Goal: Find contact information: Find contact information

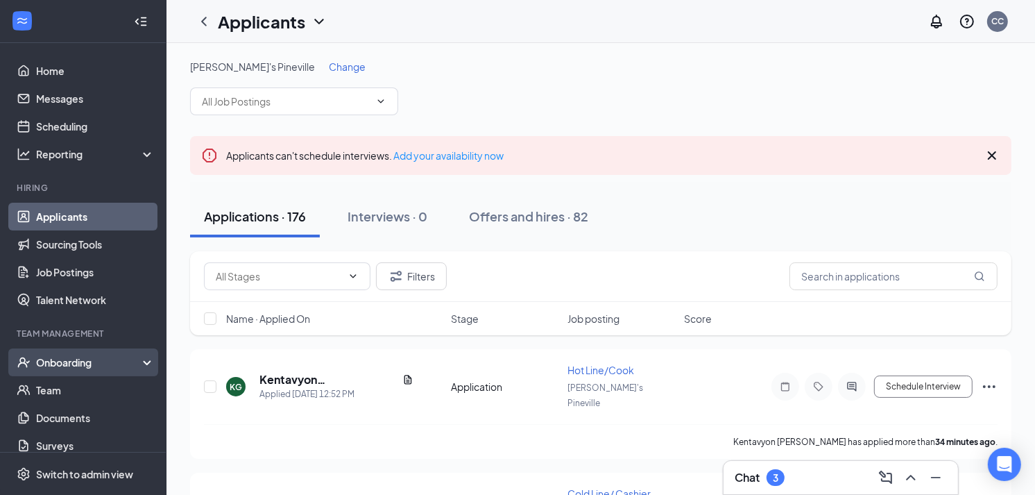
click at [46, 355] on div "Onboarding" at bounding box center [89, 362] width 107 height 14
click at [46, 388] on link "Overview" at bounding box center [95, 390] width 119 height 28
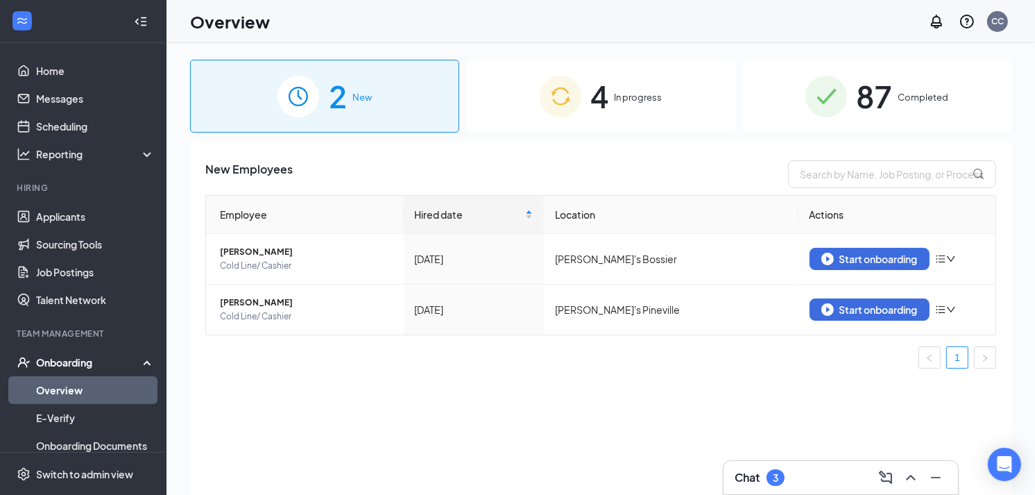
click at [820, 85] on img at bounding box center [826, 97] width 42 height 42
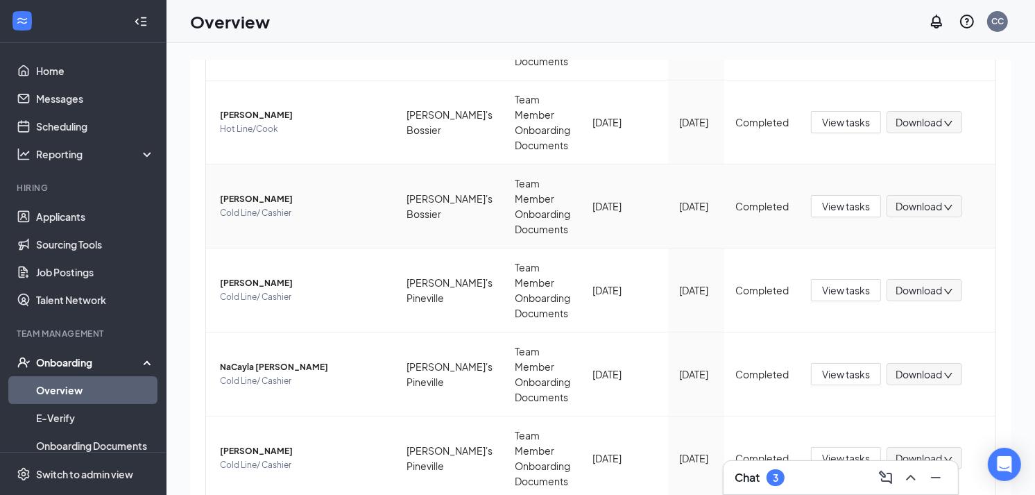
scroll to position [62, 0]
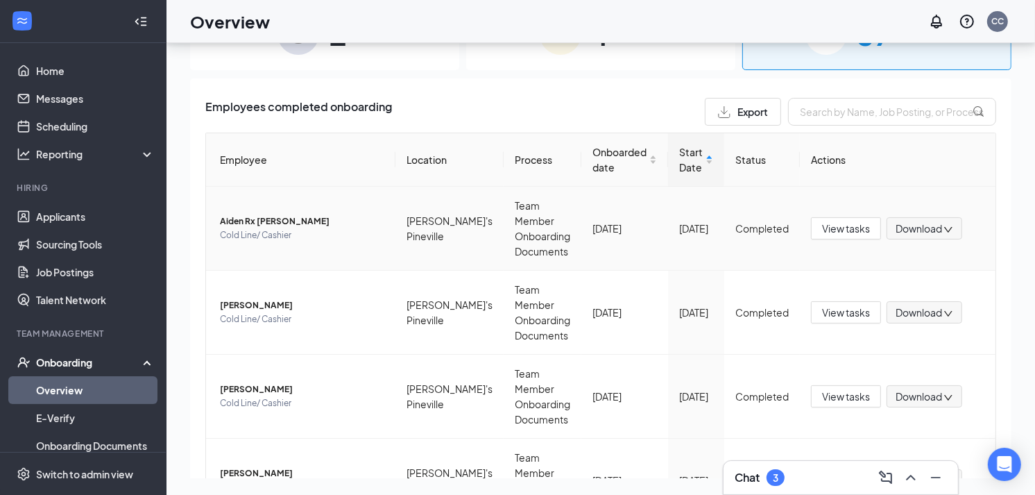
click at [241, 214] on span "Aiden Rx [PERSON_NAME]" at bounding box center [302, 221] width 164 height 14
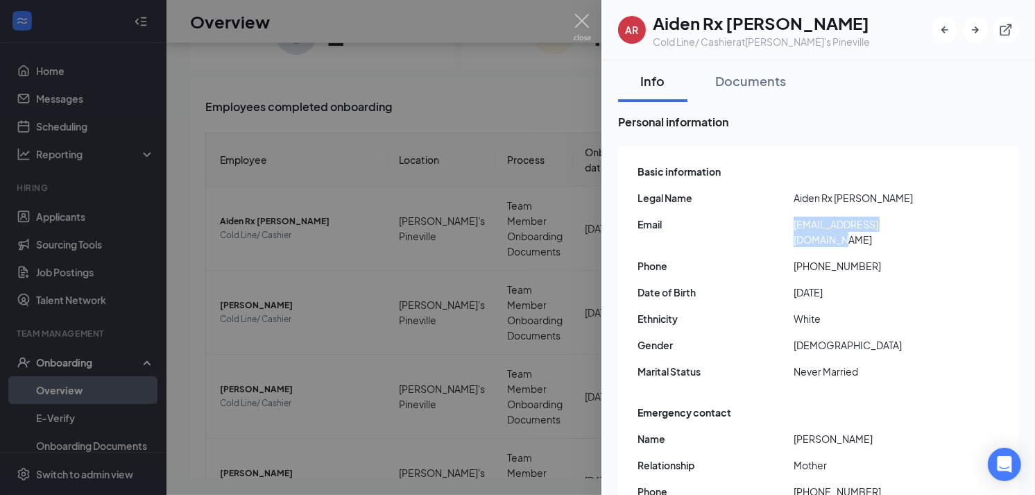
drag, startPoint x: 940, startPoint y: 221, endPoint x: 793, endPoint y: 218, distance: 146.4
click at [793, 218] on span "[EMAIL_ADDRESS][DOMAIN_NAME]" at bounding box center [871, 231] width 156 height 31
copy span "[EMAIL_ADDRESS][DOMAIN_NAME]"
click at [585, 18] on img at bounding box center [582, 27] width 17 height 27
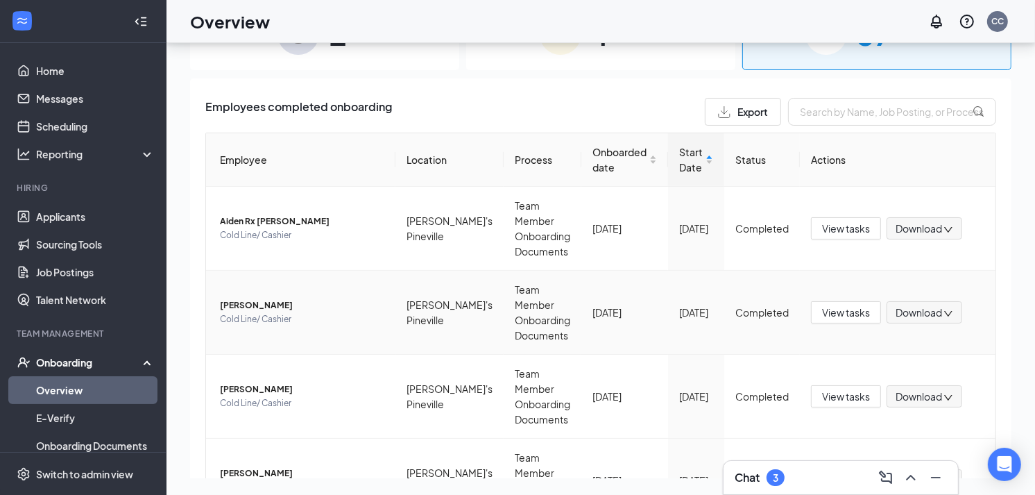
click at [248, 298] on span "[PERSON_NAME]" at bounding box center [302, 305] width 164 height 14
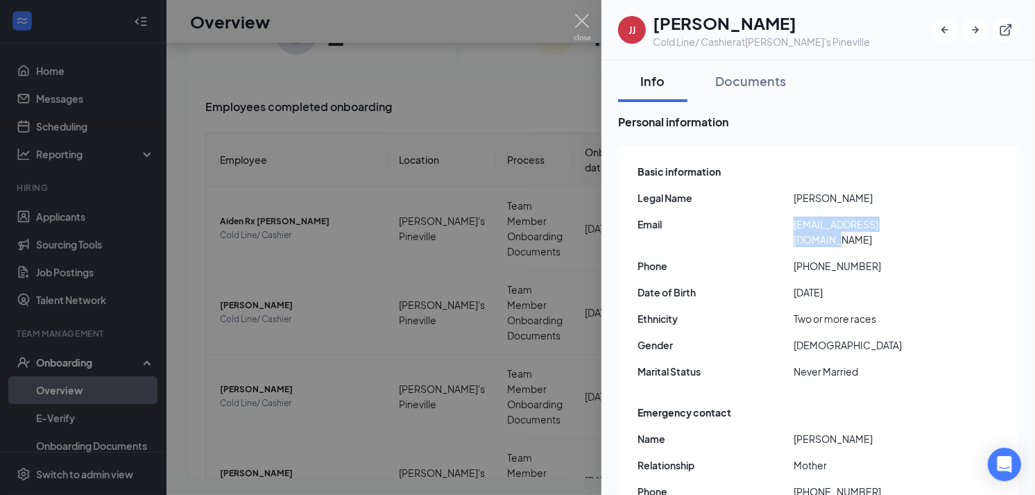
drag, startPoint x: 913, startPoint y: 217, endPoint x: 789, endPoint y: 225, distance: 124.4
click at [789, 225] on div "Email [EMAIL_ADDRESS][DOMAIN_NAME]" at bounding box center [818, 231] width 363 height 31
copy div "[EMAIL_ADDRESS][DOMAIN_NAME]"
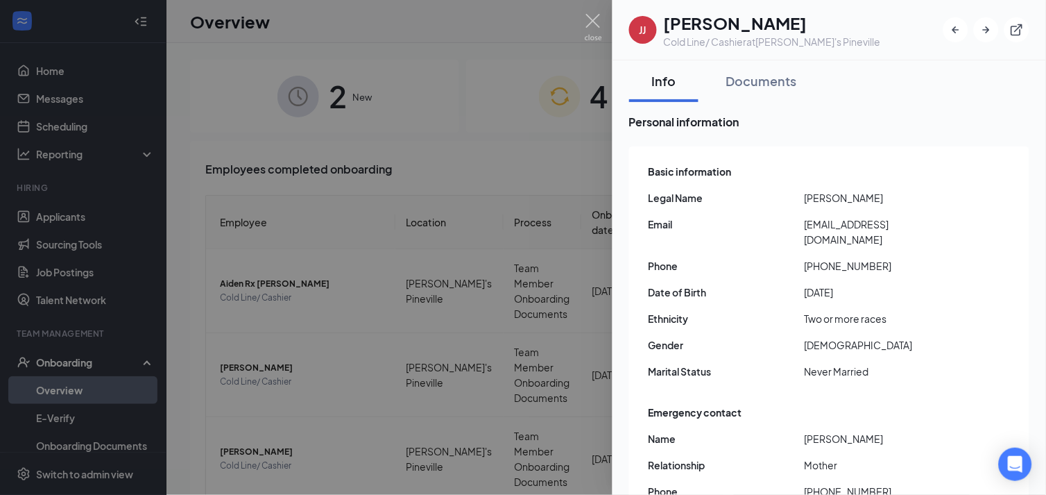
click at [590, 22] on img at bounding box center [593, 27] width 17 height 27
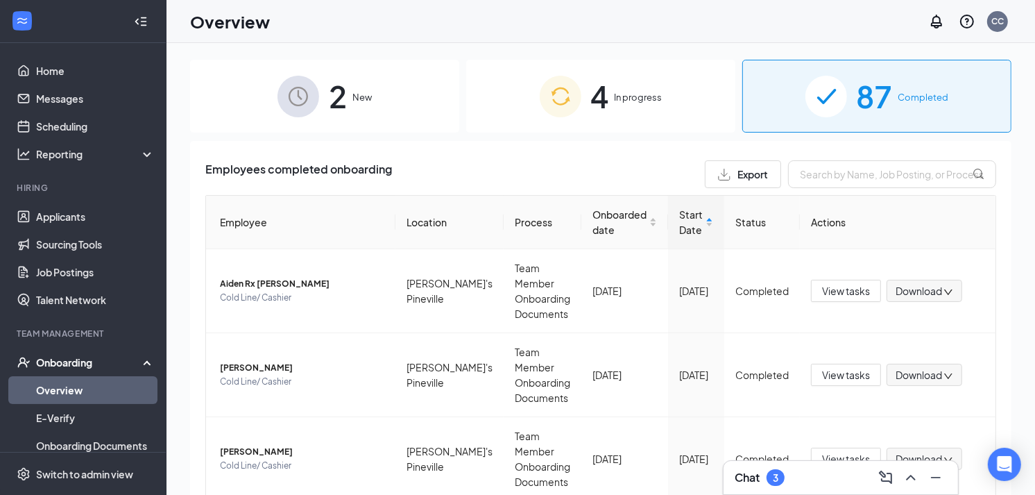
click at [839, 467] on div "Chat 3" at bounding box center [840, 477] width 212 height 22
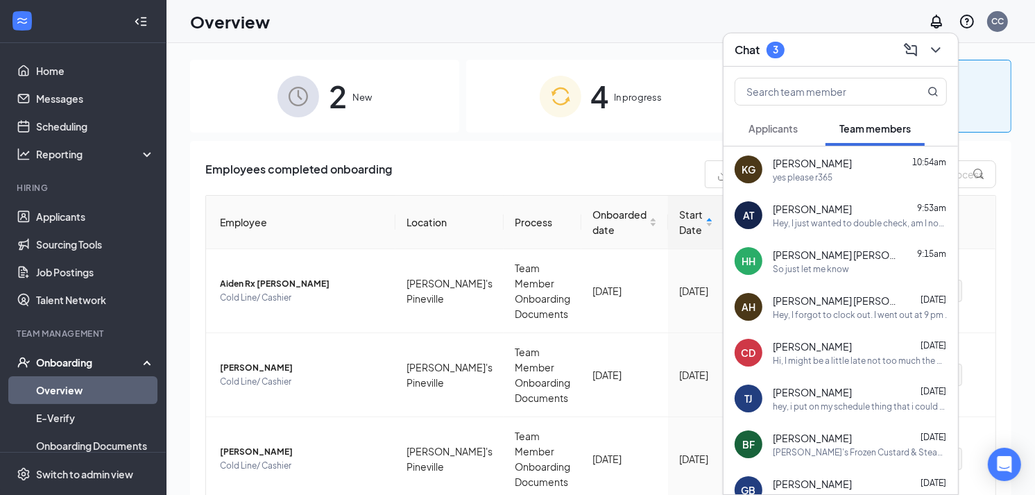
click at [775, 128] on span "Applicants" at bounding box center [772, 128] width 49 height 12
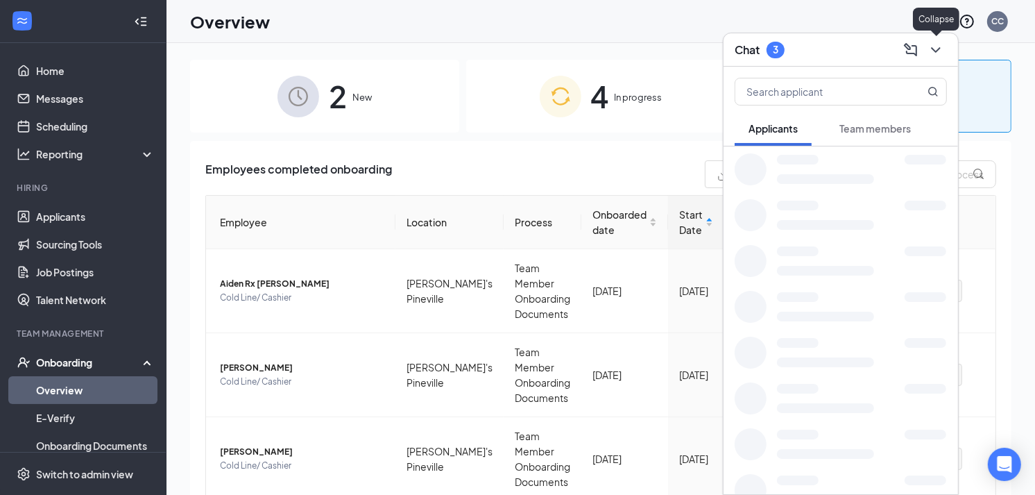
click at [934, 46] on icon "ChevronDown" at bounding box center [935, 50] width 17 height 17
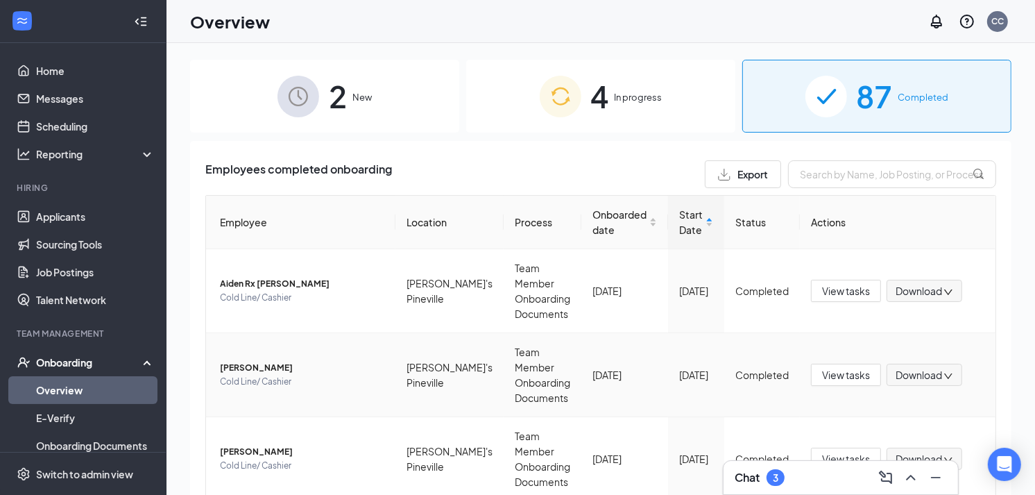
click at [250, 361] on span "[PERSON_NAME]" at bounding box center [302, 368] width 164 height 14
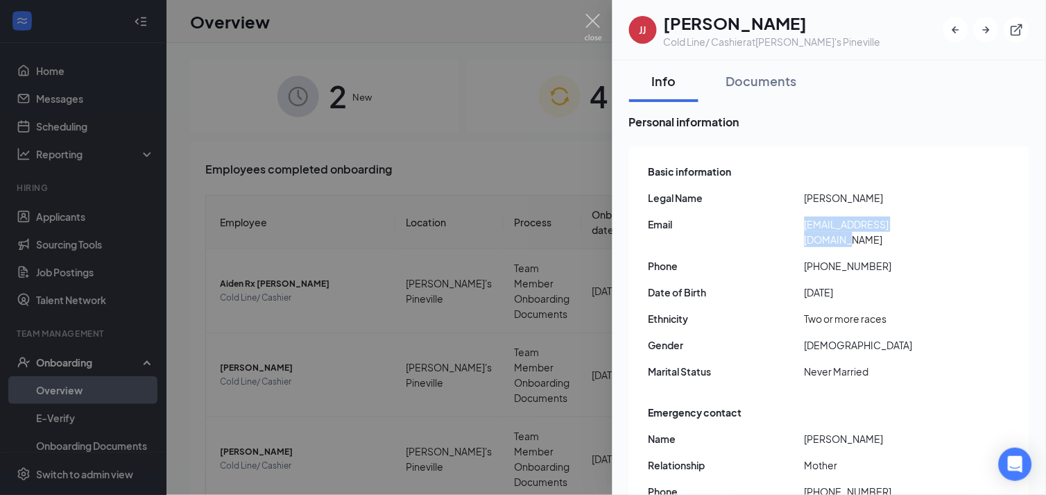
drag, startPoint x: 918, startPoint y: 222, endPoint x: 803, endPoint y: 223, distance: 115.1
click at [803, 223] on div "Email [EMAIL_ADDRESS][DOMAIN_NAME]" at bounding box center [829, 231] width 363 height 31
copy div "[EMAIL_ADDRESS][DOMAIN_NAME]"
click at [594, 14] on img at bounding box center [593, 27] width 17 height 27
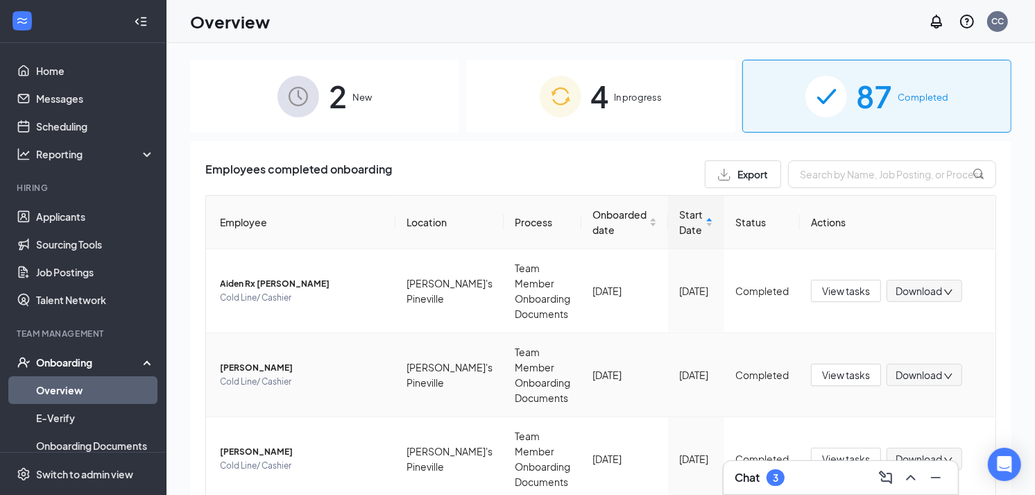
click at [234, 361] on span "[PERSON_NAME]" at bounding box center [302, 368] width 164 height 14
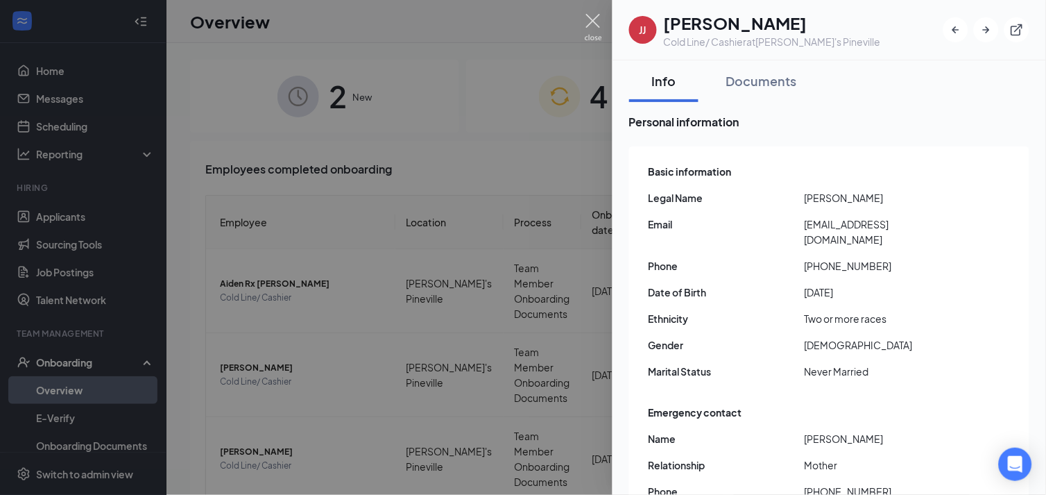
click at [592, 17] on img at bounding box center [593, 27] width 17 height 27
